Goal: Use online tool/utility: Utilize a website feature to perform a specific function

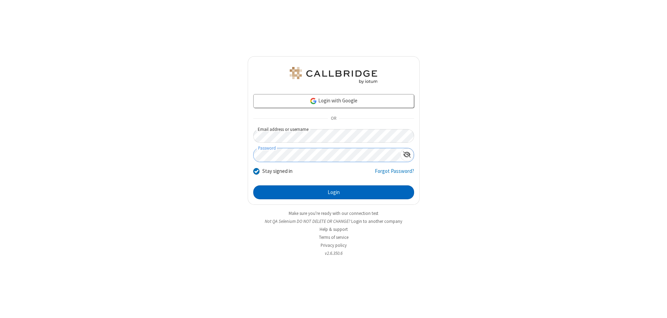
click at [334, 192] on button "Login" at bounding box center [333, 193] width 161 height 14
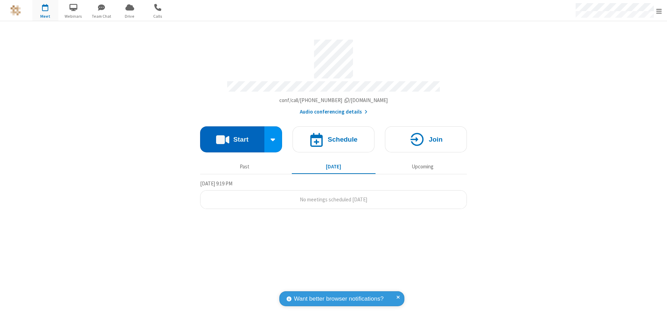
click at [232, 136] on button "Start" at bounding box center [232, 139] width 64 height 26
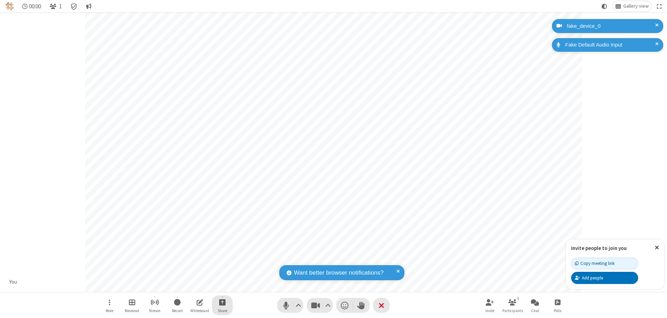
click at [222, 302] on span "Start sharing" at bounding box center [222, 302] width 7 height 9
click at [194, 273] on span "Present files & media" at bounding box center [194, 274] width 8 height 6
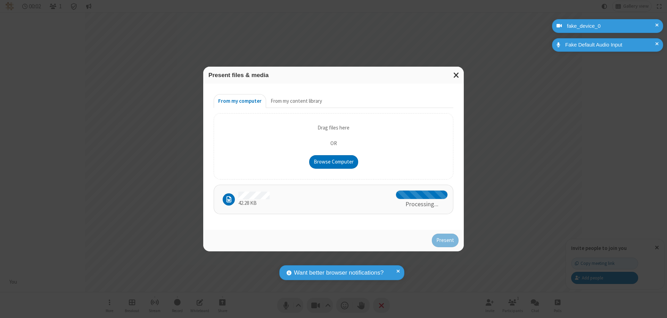
click at [446, 239] on button "Present" at bounding box center [445, 241] width 27 height 14
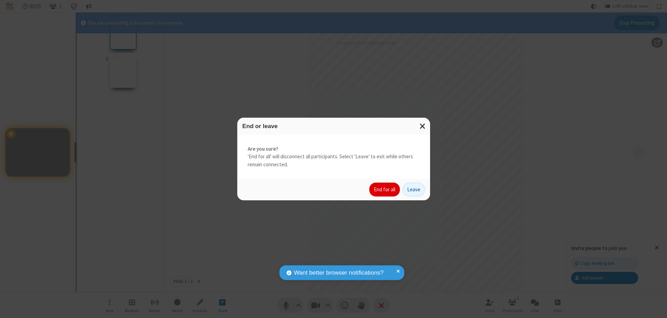
click at [385, 190] on button "End for all" at bounding box center [384, 190] width 31 height 14
